Goal: Check status: Check status

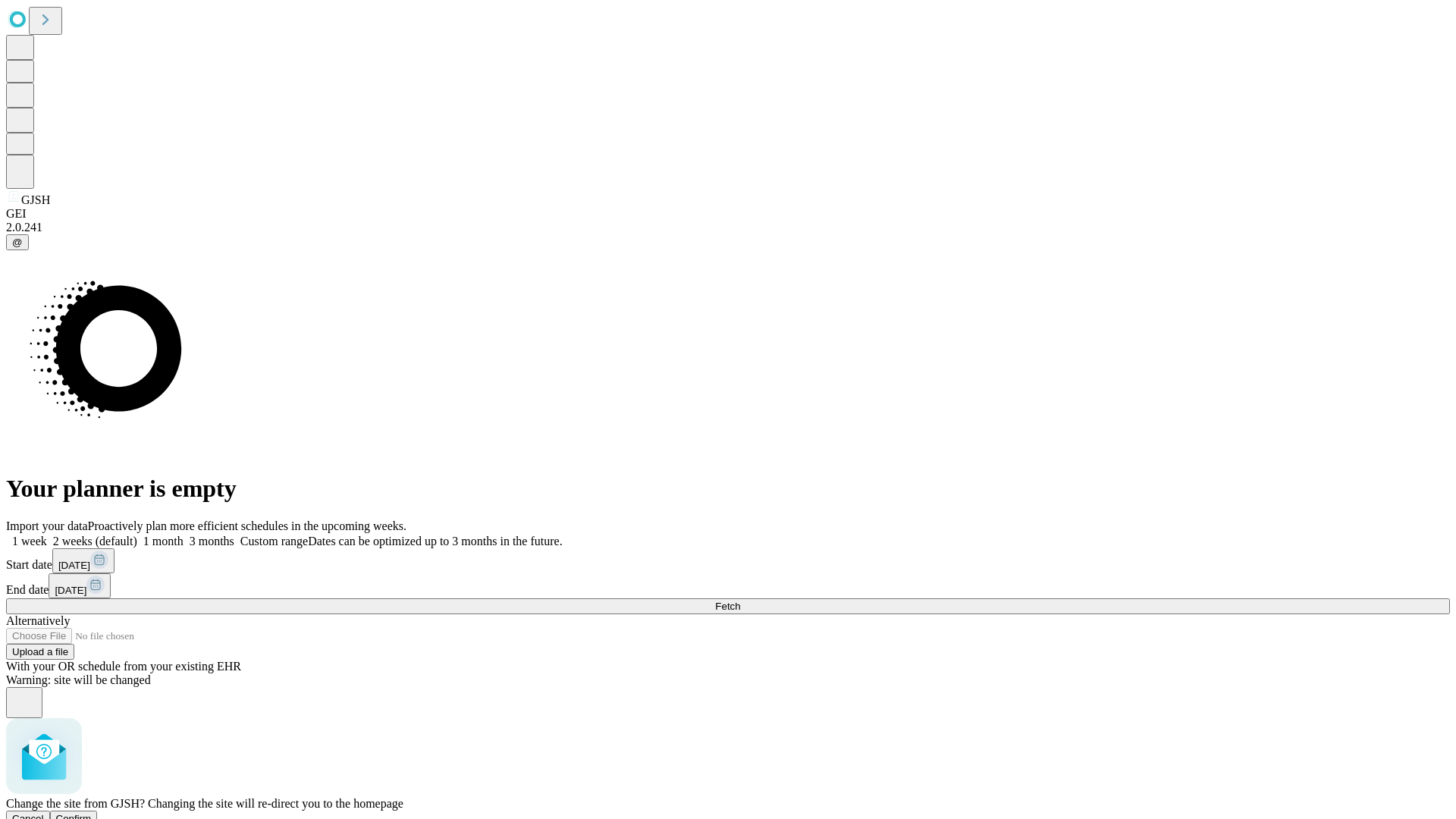
click at [92, 813] on span "Confirm" at bounding box center [74, 818] width 36 height 11
click at [137, 535] on label "2 weeks (default)" at bounding box center [92, 541] width 90 height 13
click at [740, 600] on span "Fetch" at bounding box center [727, 606] width 25 height 11
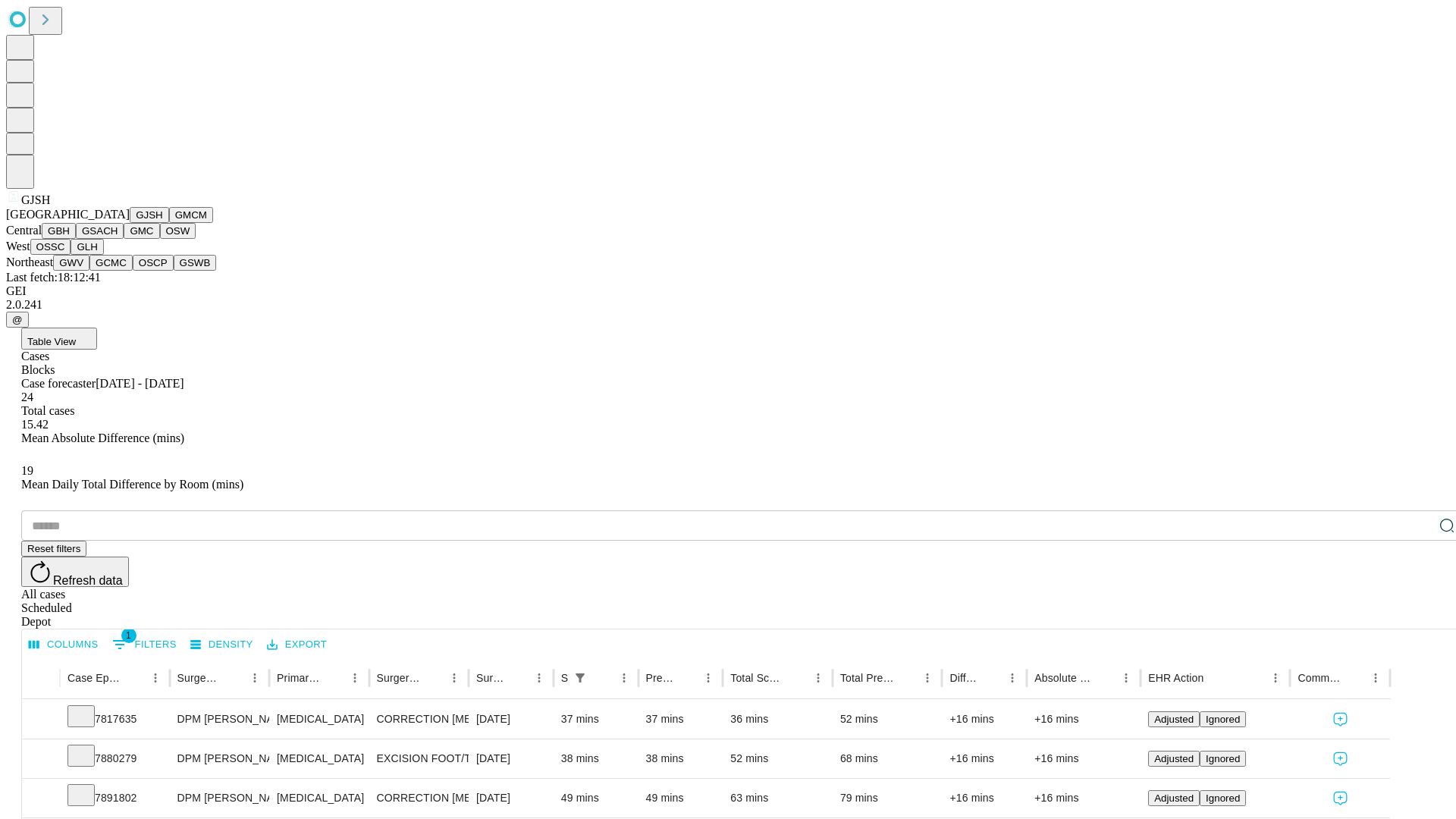
click at [169, 223] on button "GMCM" at bounding box center [191, 214] width 44 height 16
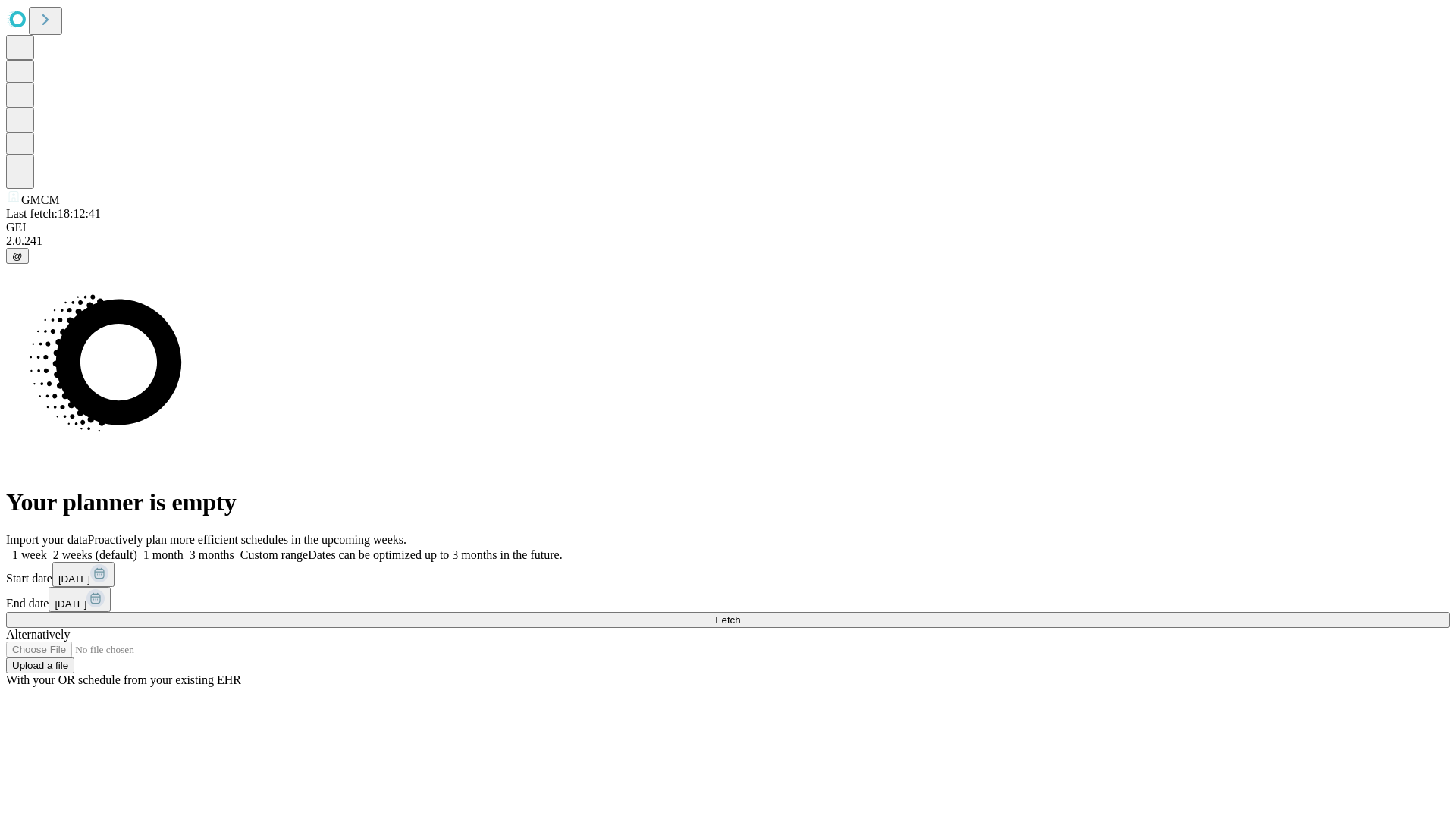
click at [137, 548] on label "2 weeks (default)" at bounding box center [92, 555] width 90 height 13
click at [740, 614] on span "Fetch" at bounding box center [727, 619] width 25 height 11
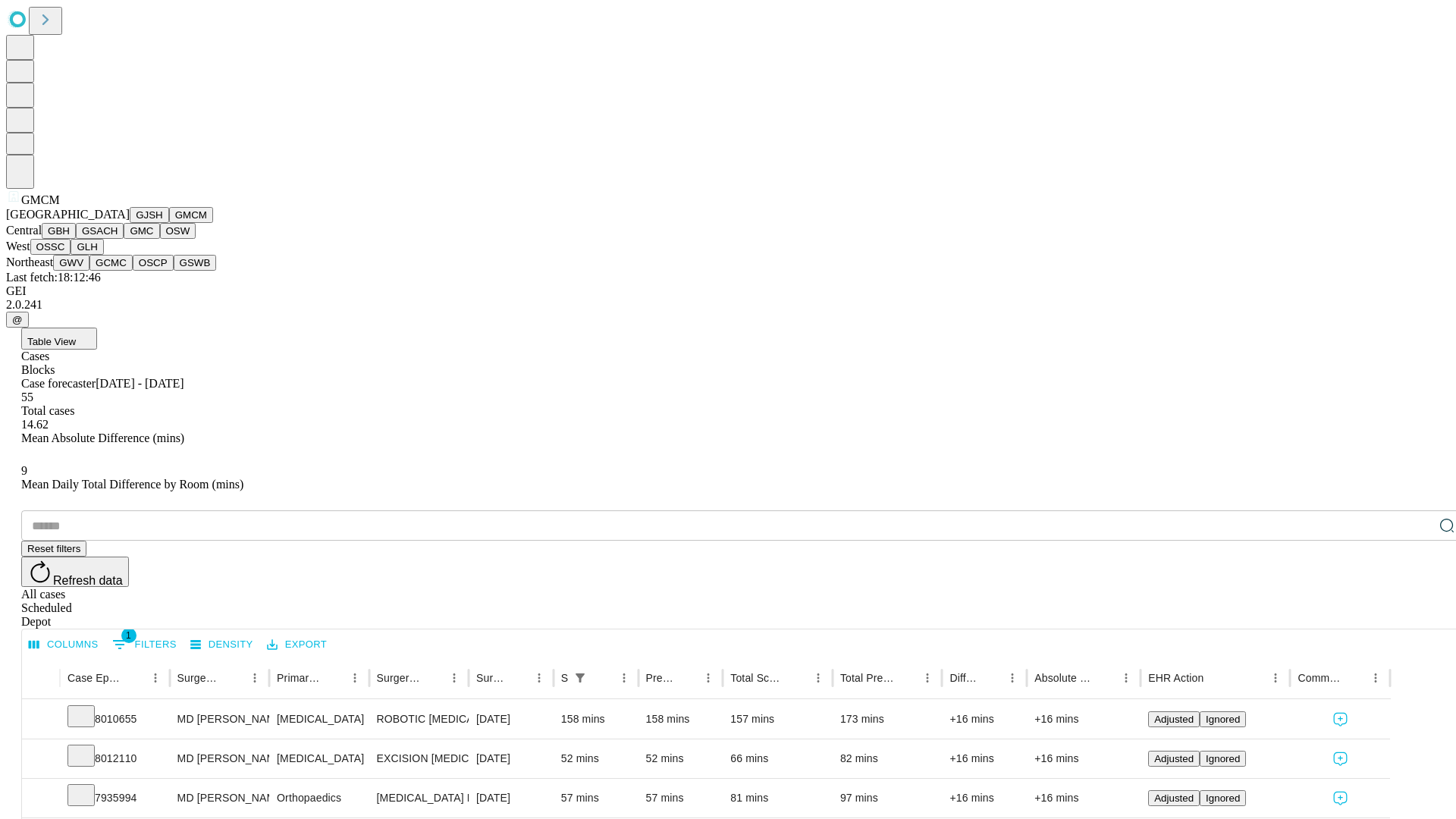
click at [75, 238] on button "GBH" at bounding box center [58, 230] width 34 height 16
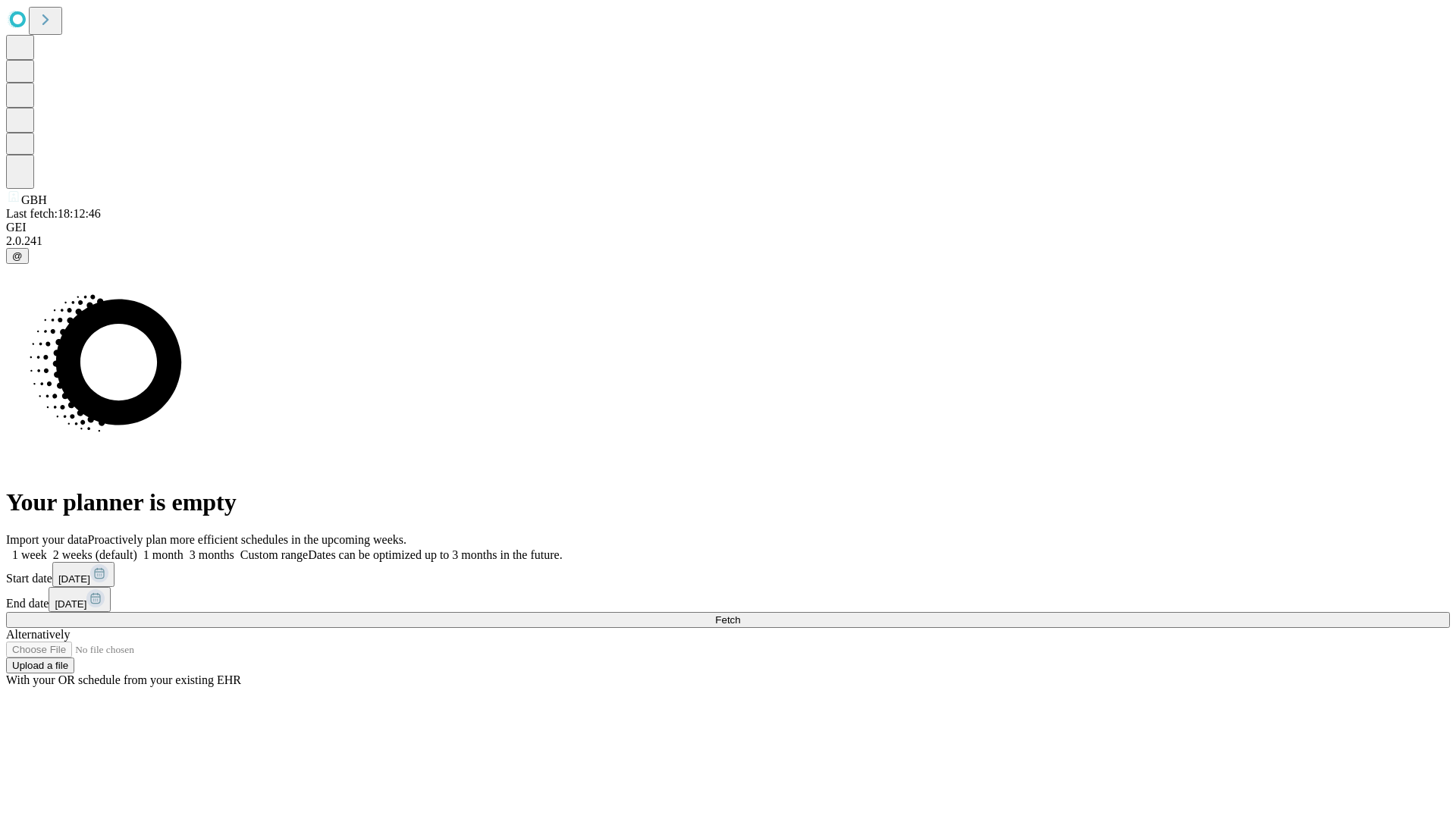
click at [740, 614] on span "Fetch" at bounding box center [727, 619] width 25 height 11
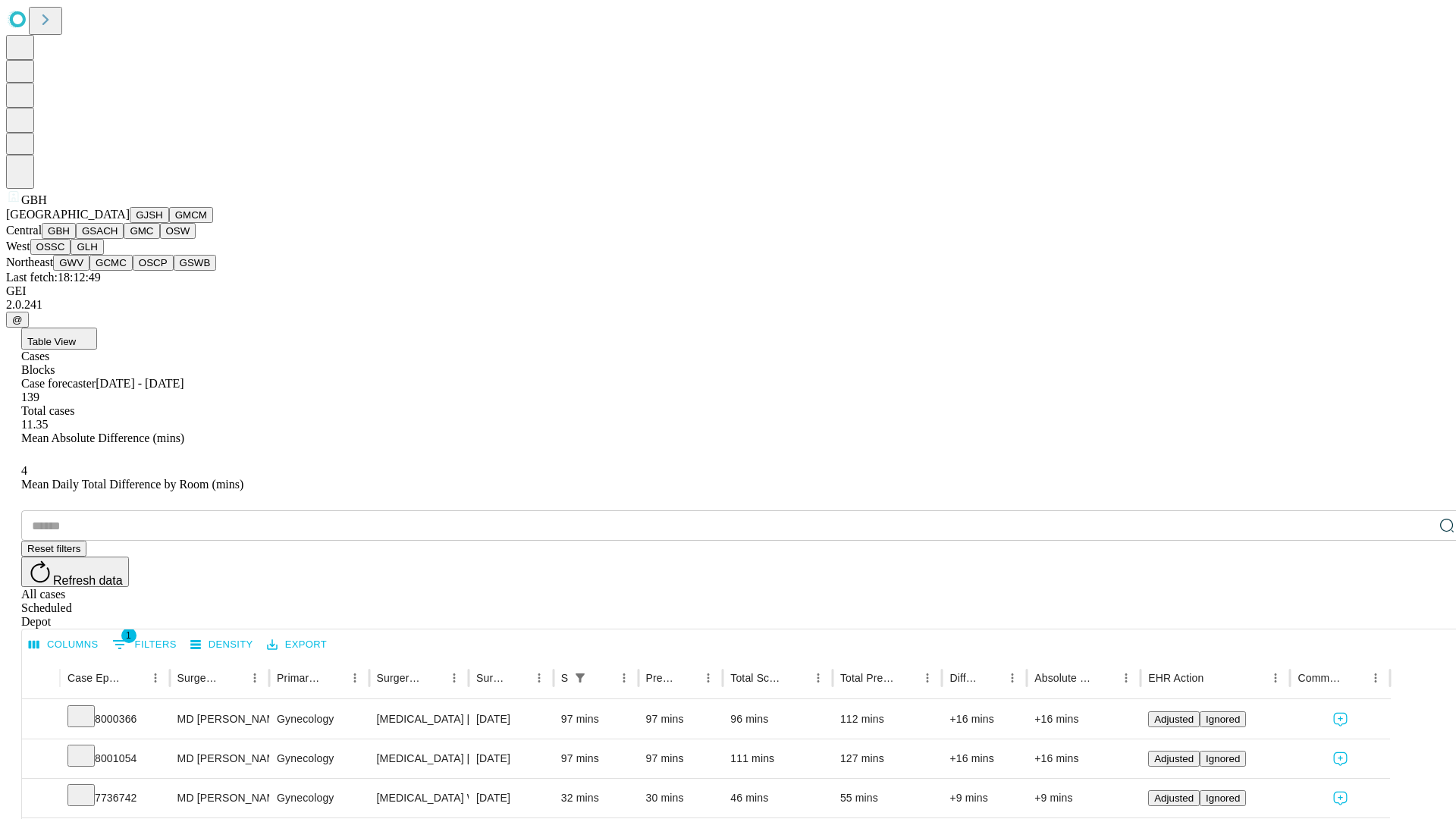
click at [118, 238] on button "GSACH" at bounding box center [99, 230] width 48 height 16
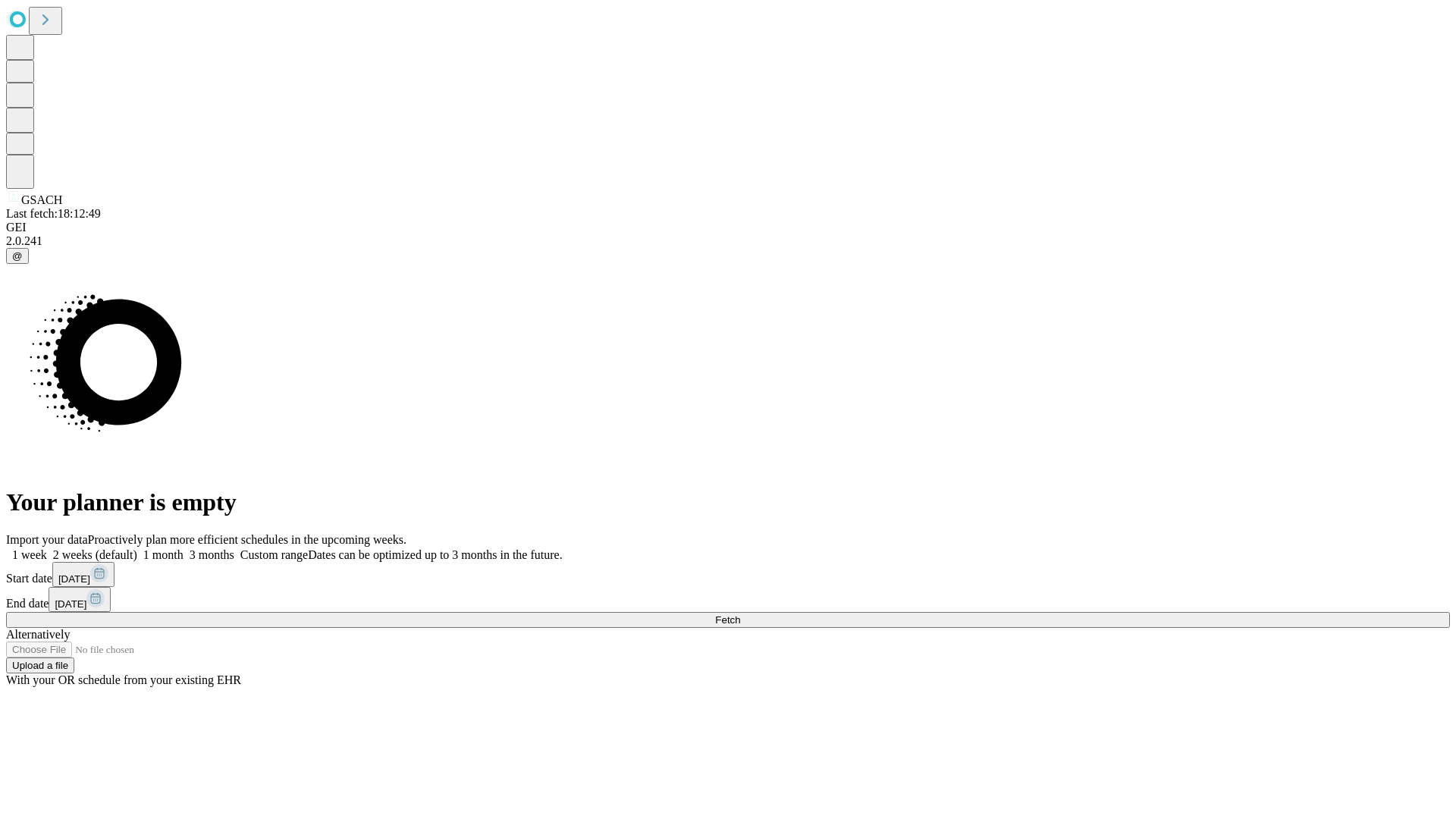
click at [137, 548] on label "2 weeks (default)" at bounding box center [92, 555] width 90 height 13
click at [740, 614] on span "Fetch" at bounding box center [727, 619] width 25 height 11
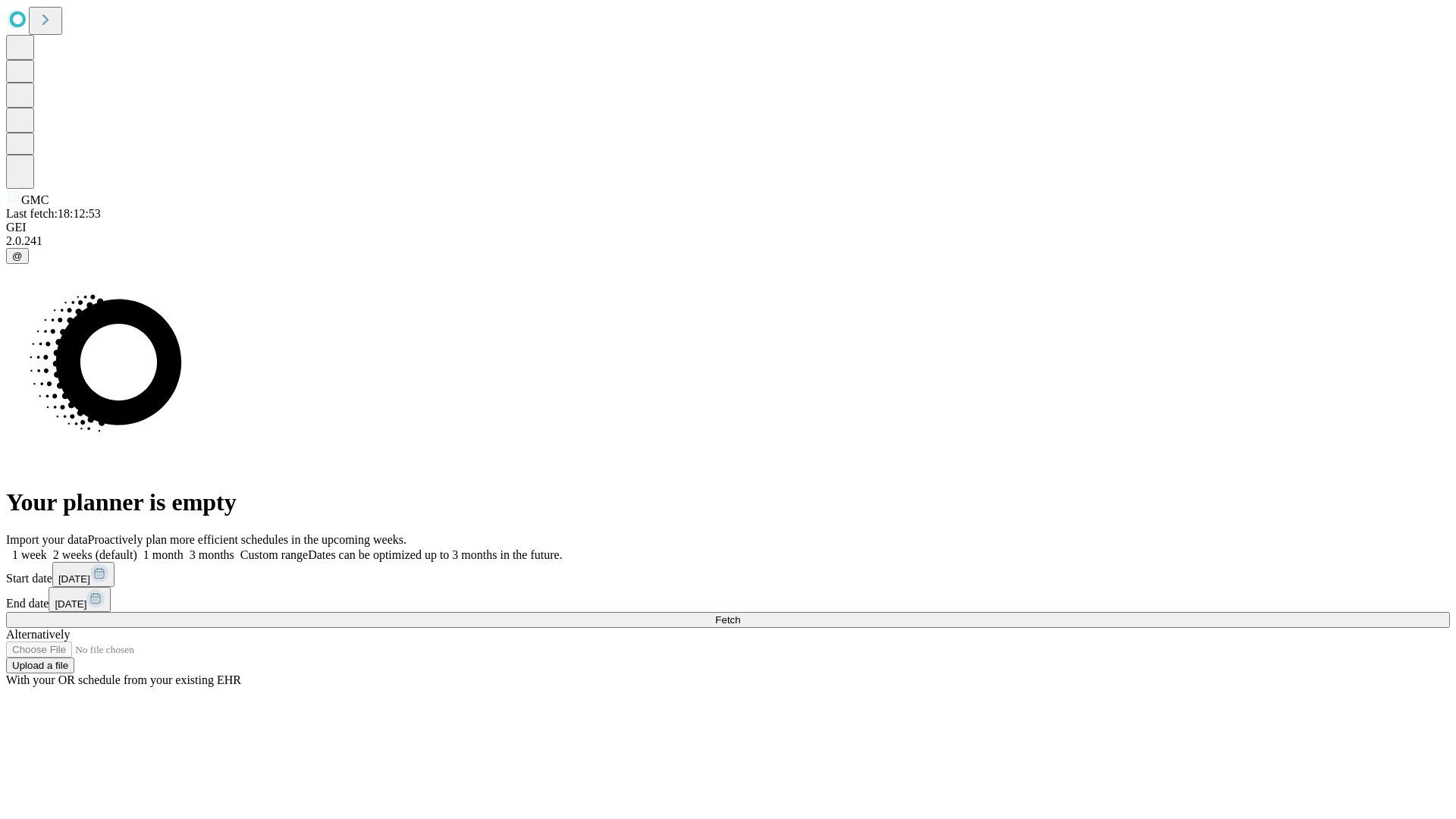
click at [137, 548] on label "2 weeks (default)" at bounding box center [92, 555] width 90 height 13
click at [740, 614] on span "Fetch" at bounding box center [727, 619] width 25 height 11
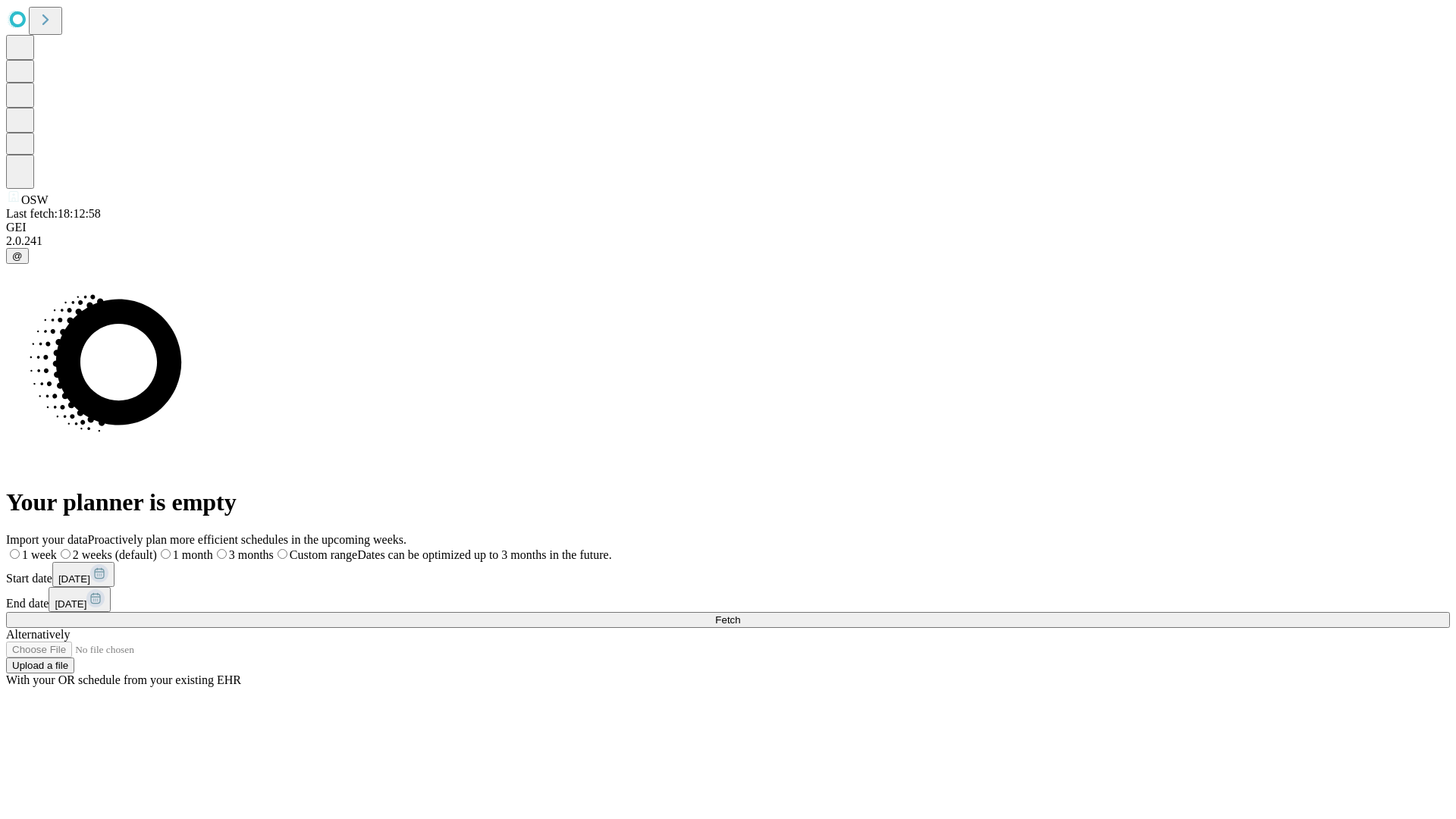
click at [157, 548] on label "2 weeks (default)" at bounding box center [107, 555] width 100 height 13
click at [740, 614] on span "Fetch" at bounding box center [727, 619] width 25 height 11
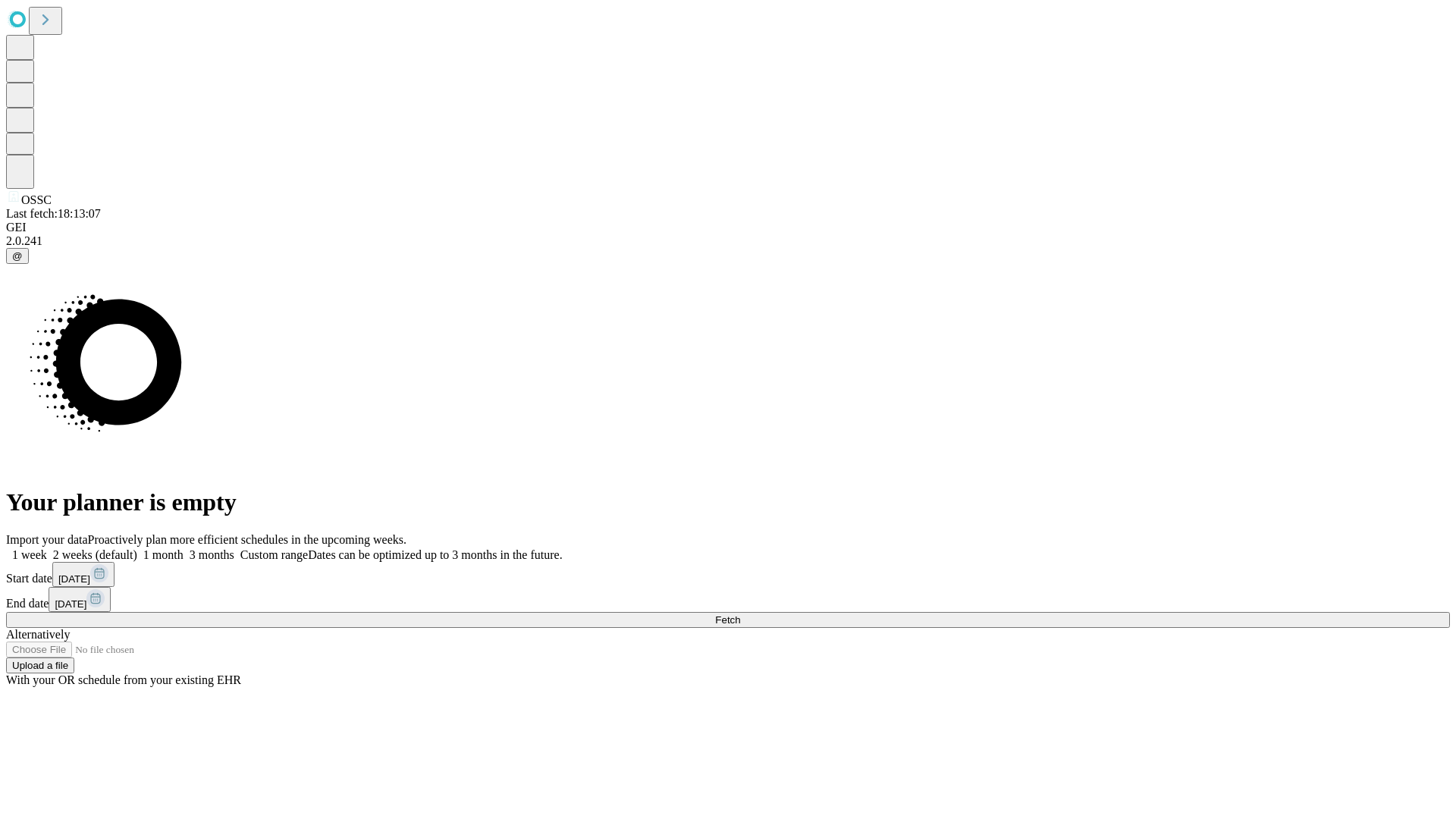
click at [137, 548] on label "2 weeks (default)" at bounding box center [92, 555] width 90 height 13
click at [740, 614] on span "Fetch" at bounding box center [727, 619] width 25 height 11
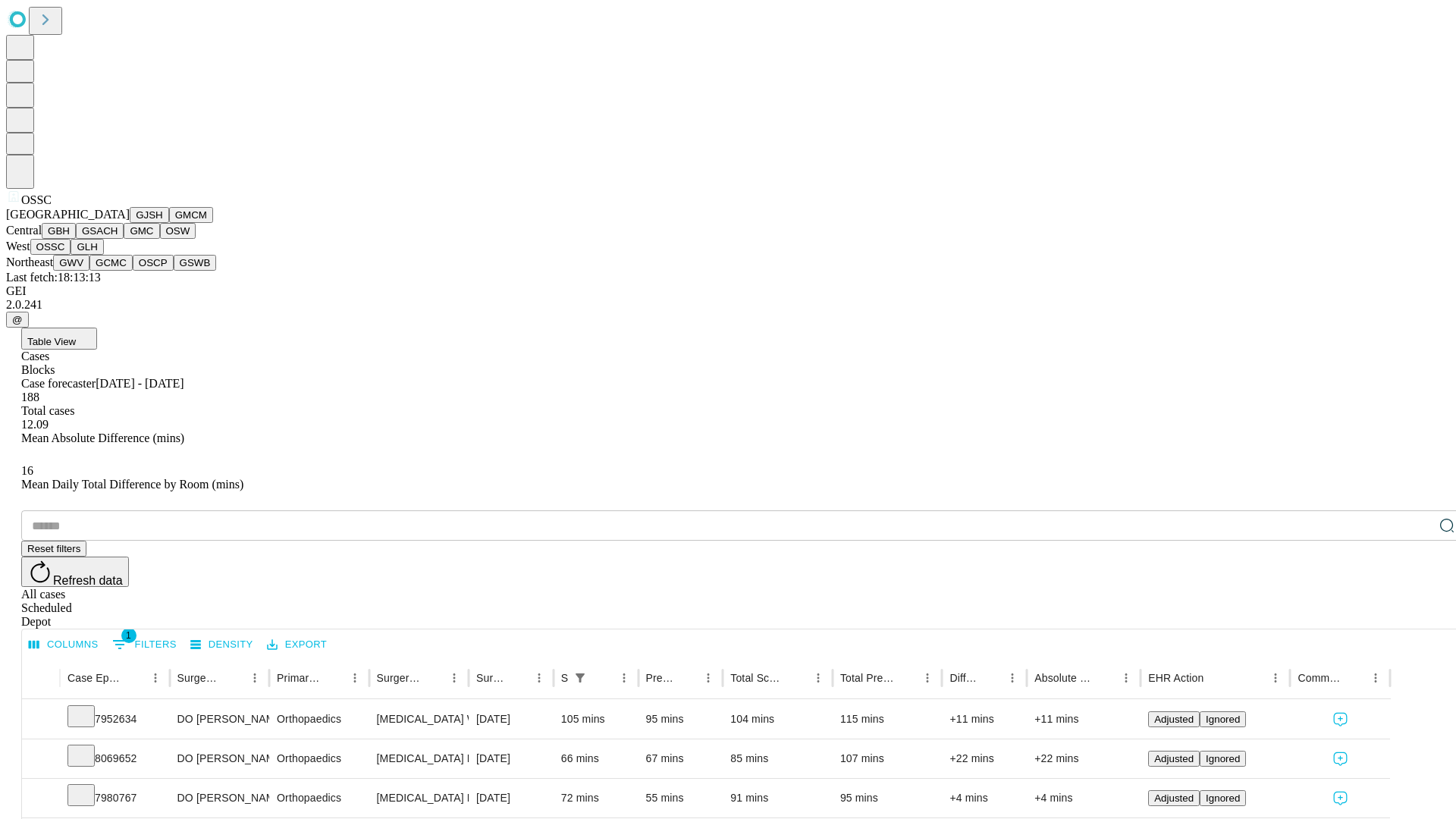
click at [103, 255] on button "GLH" at bounding box center [87, 246] width 32 height 16
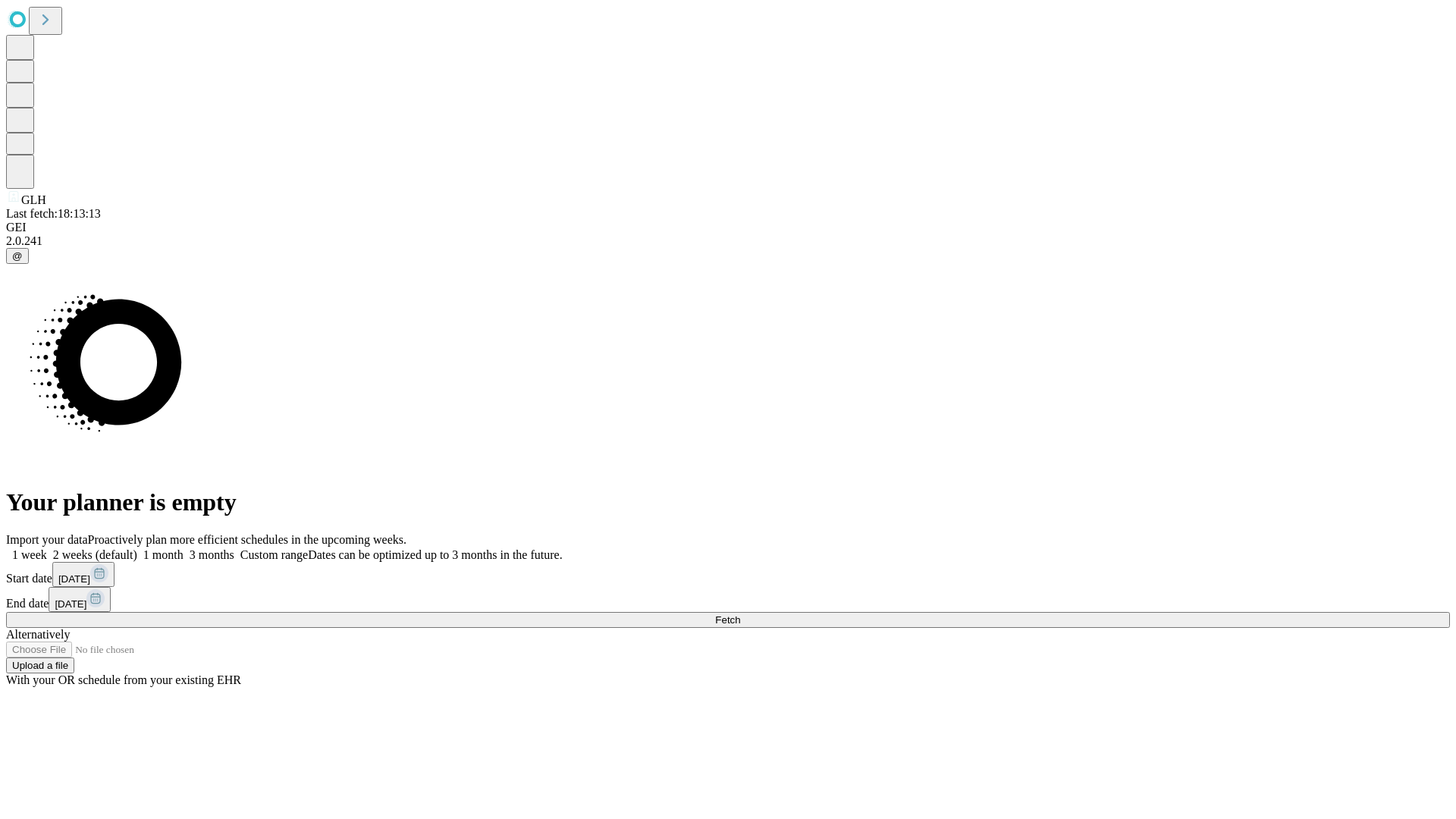
click at [137, 548] on label "2 weeks (default)" at bounding box center [92, 555] width 90 height 13
click at [740, 614] on span "Fetch" at bounding box center [727, 619] width 25 height 11
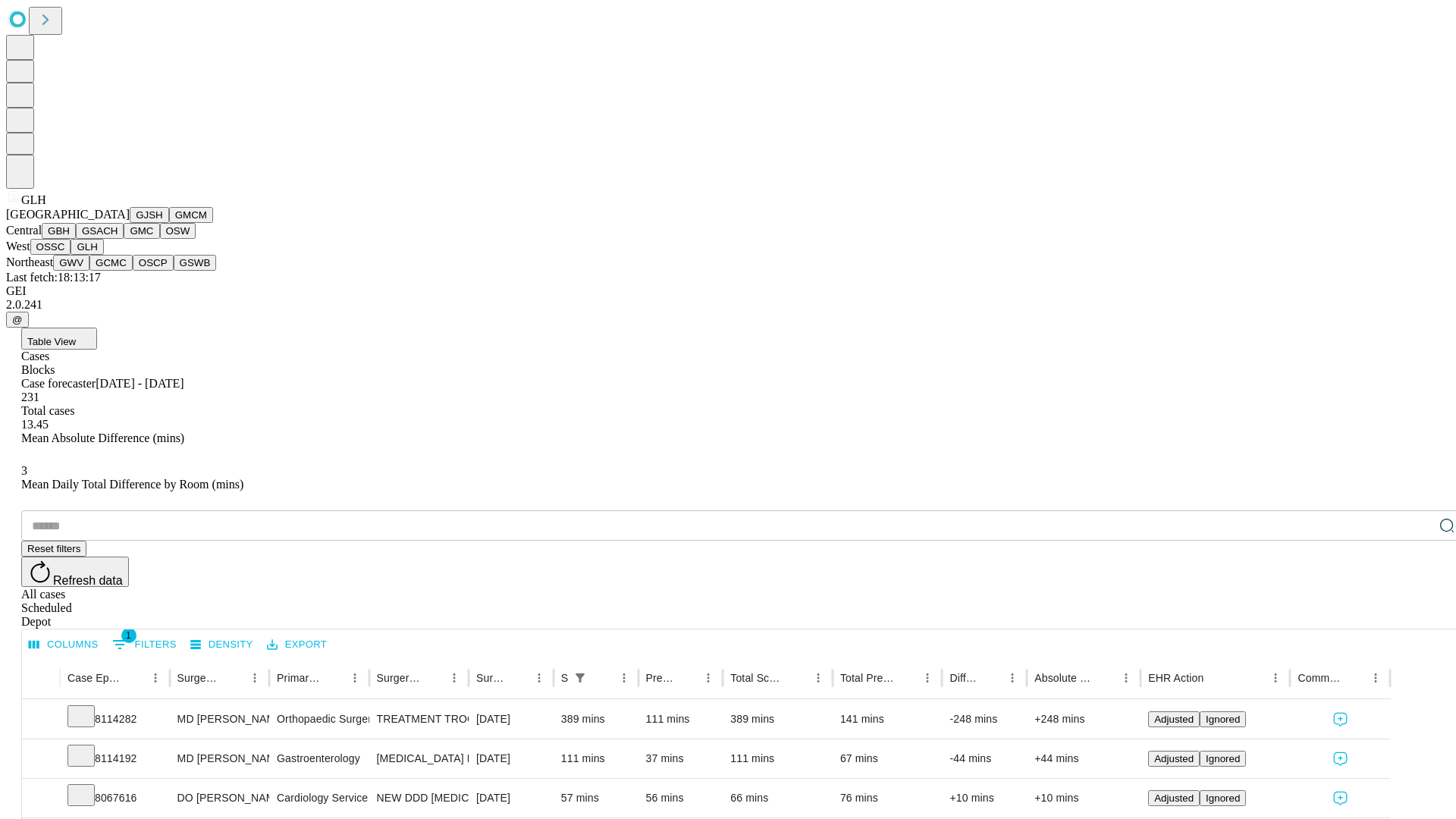
click at [89, 271] on button "GWV" at bounding box center [72, 262] width 37 height 16
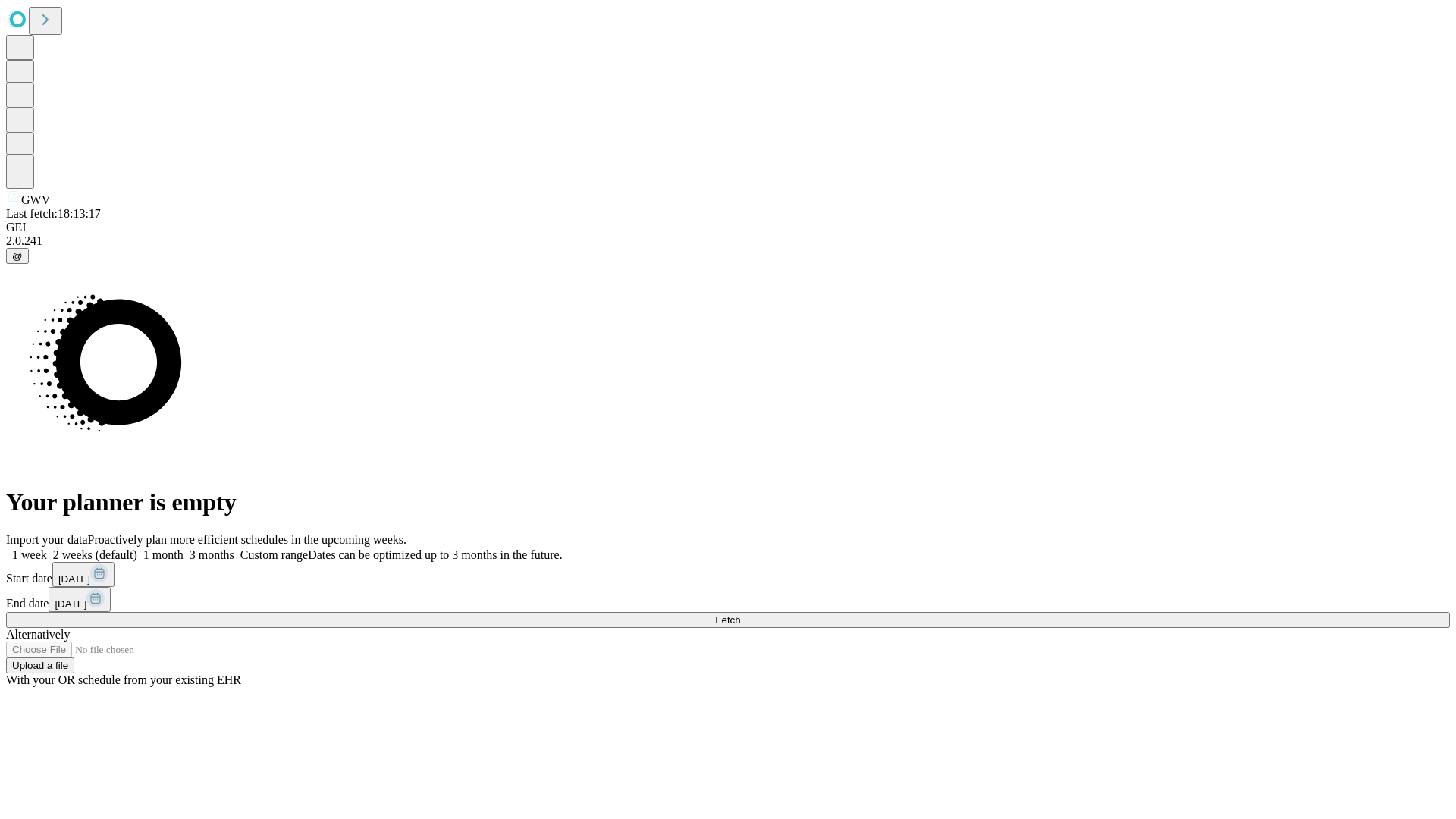
click at [740, 614] on span "Fetch" at bounding box center [727, 619] width 25 height 11
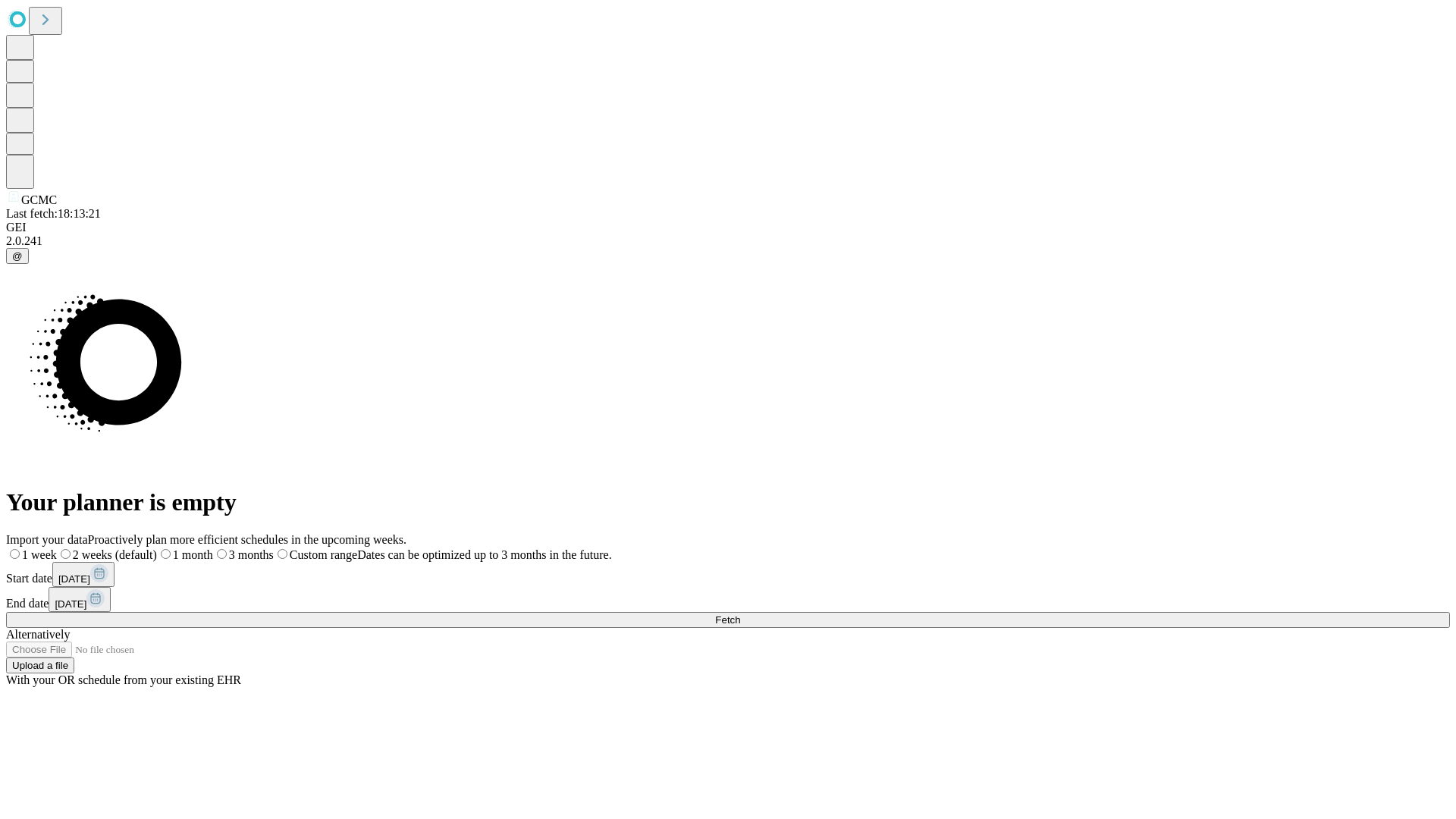
click at [157, 548] on label "2 weeks (default)" at bounding box center [107, 555] width 100 height 13
click at [740, 614] on span "Fetch" at bounding box center [727, 619] width 25 height 11
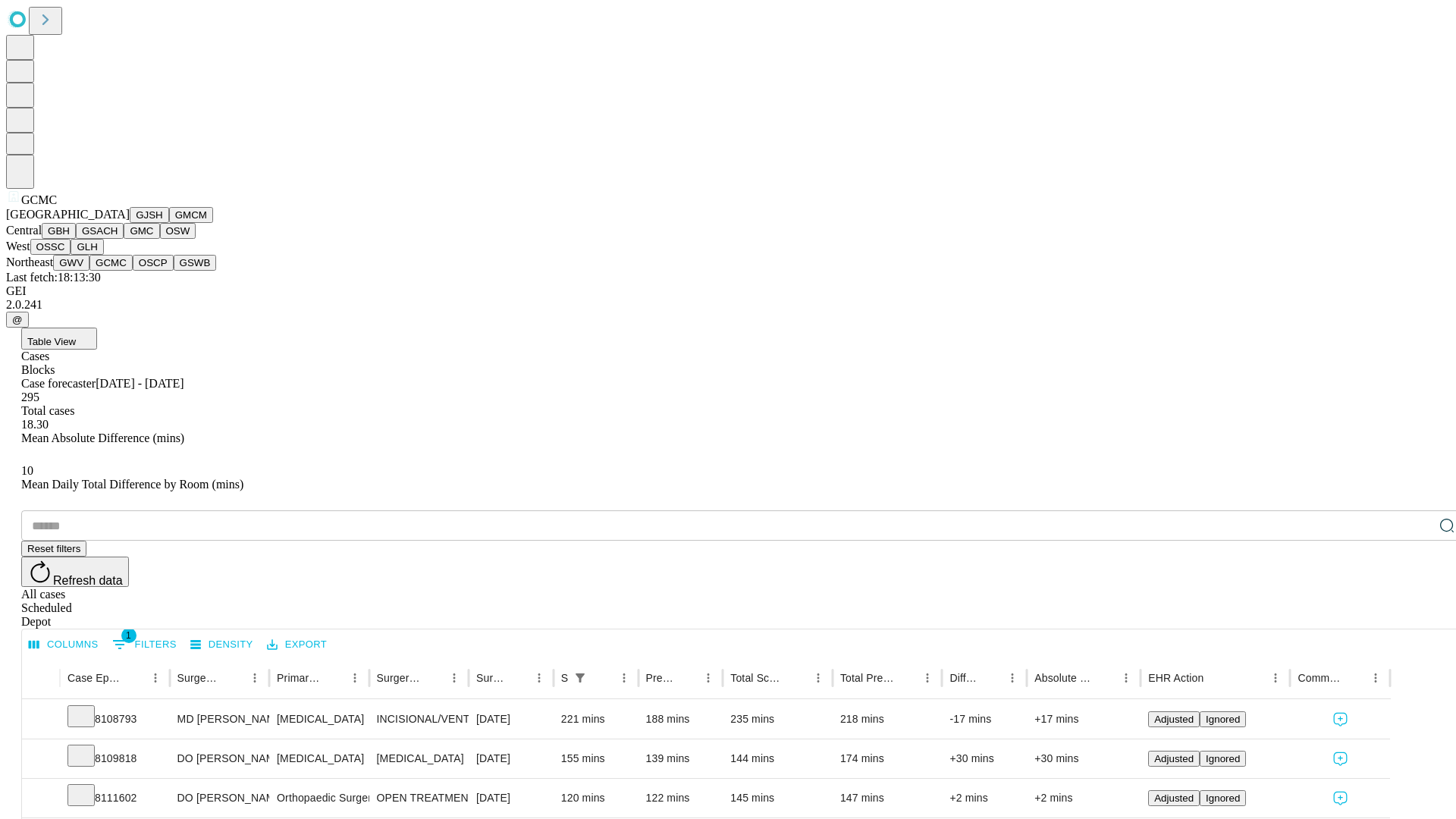
click at [133, 271] on button "OSCP" at bounding box center [153, 262] width 40 height 16
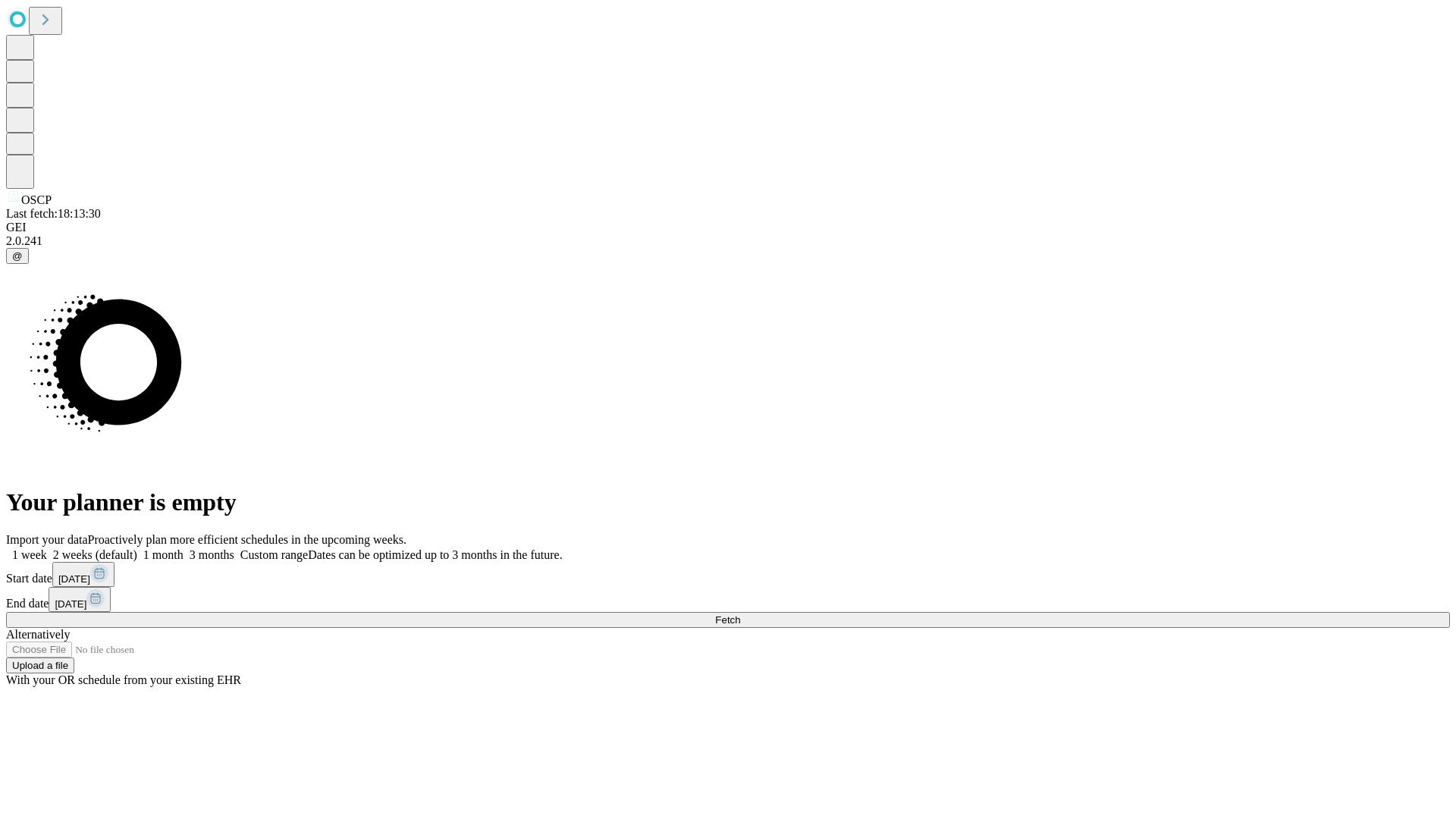
click at [137, 548] on label "2 weeks (default)" at bounding box center [92, 555] width 90 height 13
click at [740, 614] on span "Fetch" at bounding box center [727, 619] width 25 height 11
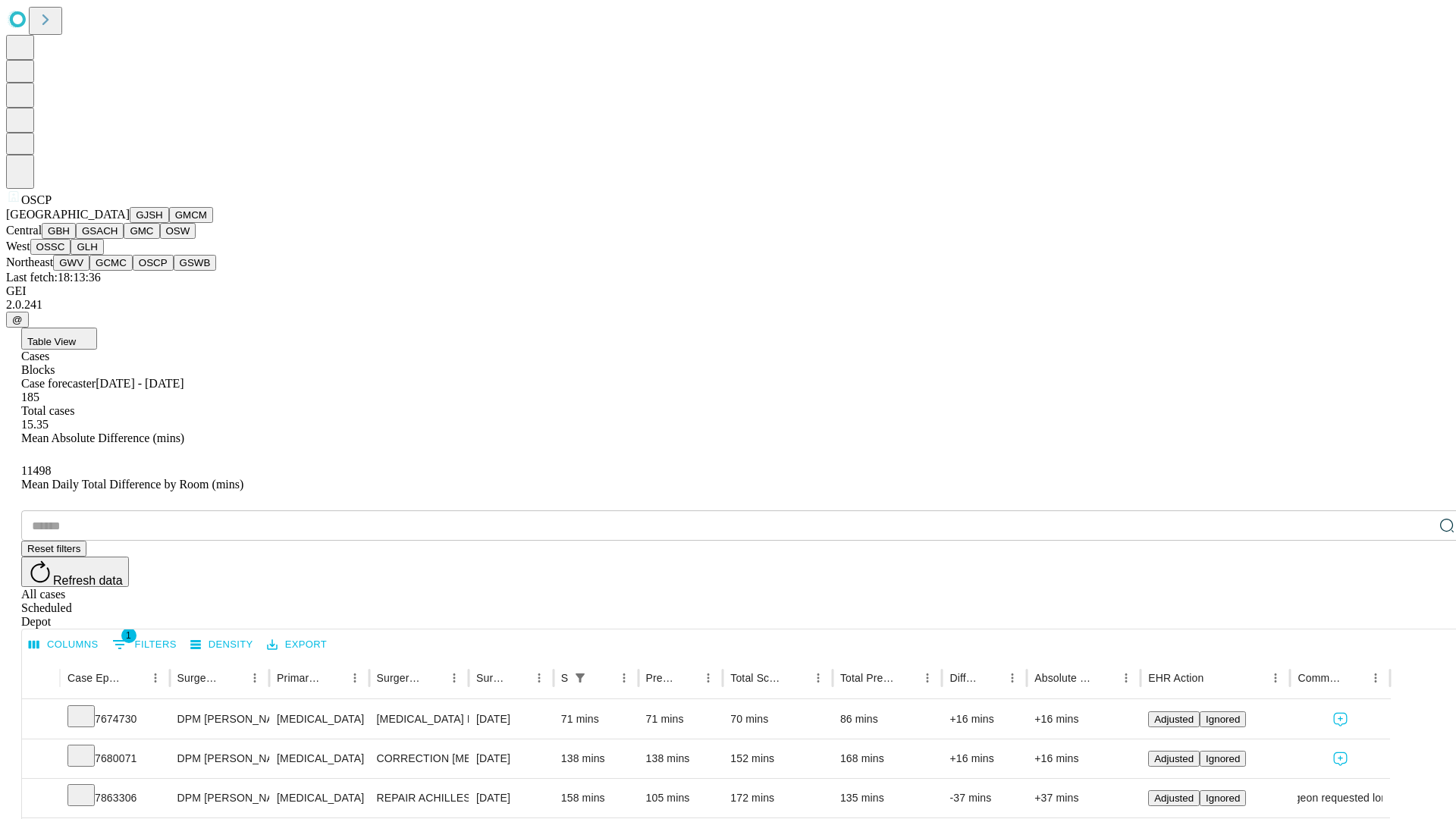
click at [174, 271] on button "GSWB" at bounding box center [195, 262] width 43 height 16
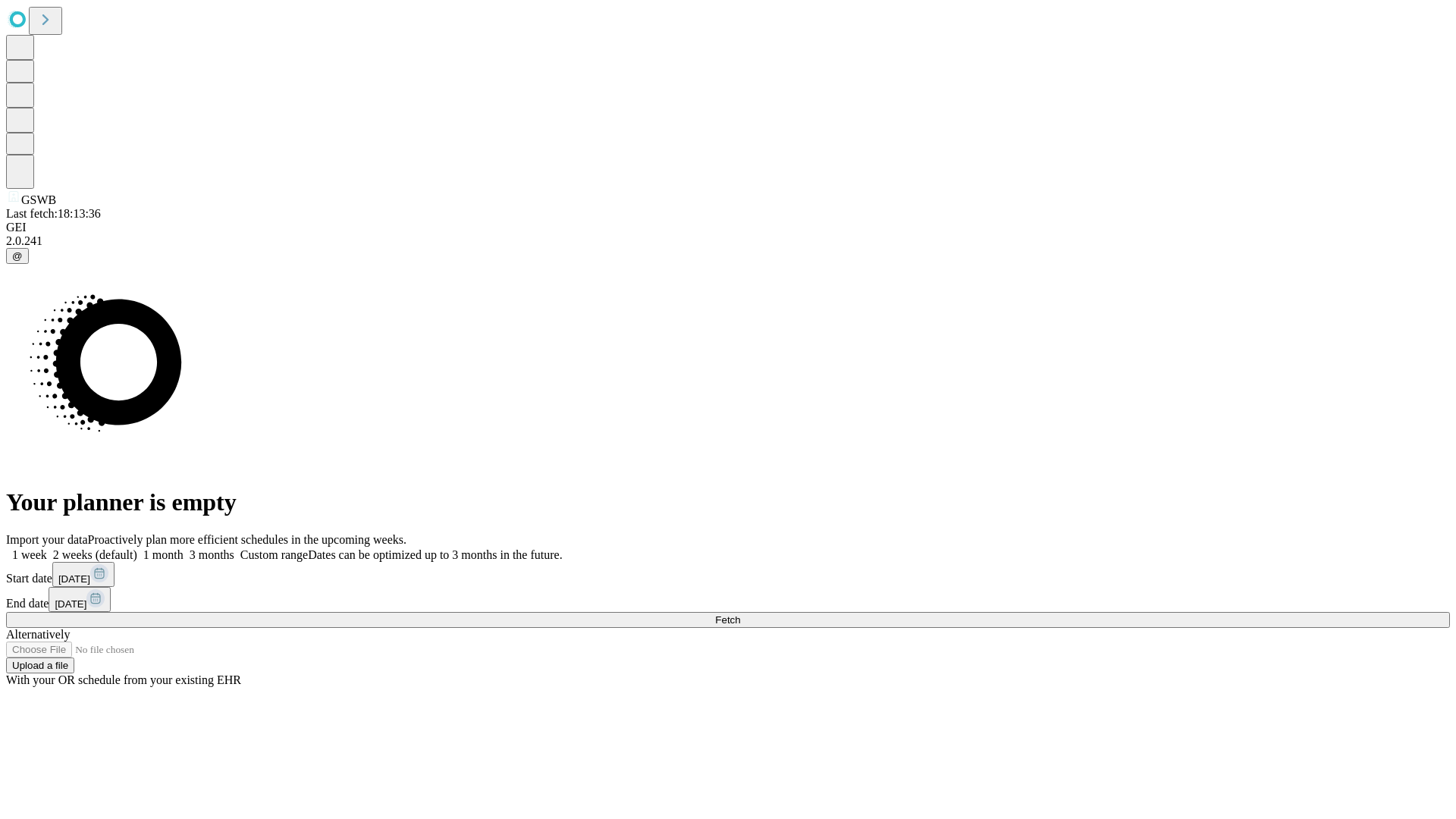
click at [137, 548] on label "2 weeks (default)" at bounding box center [92, 555] width 90 height 13
click at [740, 614] on span "Fetch" at bounding box center [727, 619] width 25 height 11
